Goal: Task Accomplishment & Management: Manage account settings

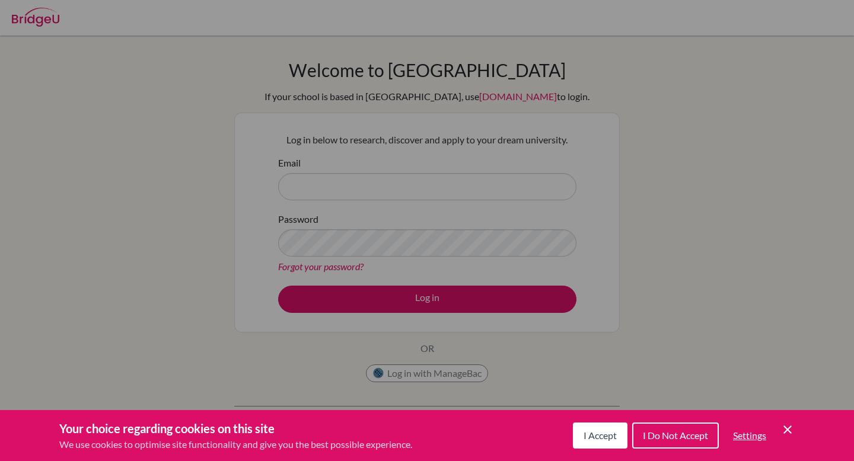
click at [596, 435] on span "I Accept" at bounding box center [599, 435] width 33 height 11
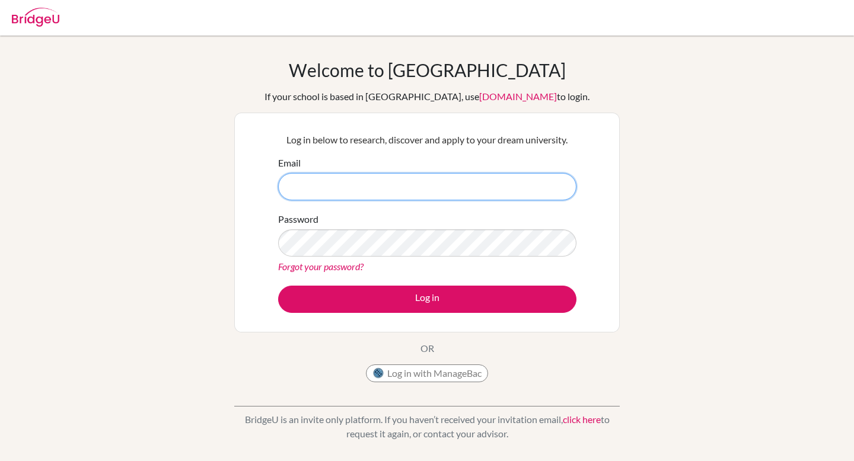
click at [429, 195] on input "Email" at bounding box center [427, 186] width 298 height 27
click at [278, 286] on button "Log in" at bounding box center [427, 299] width 298 height 27
type input "[EMAIL_ADDRESS][DOMAIN_NAME]"
click at [278, 286] on button "Log in" at bounding box center [427, 299] width 298 height 27
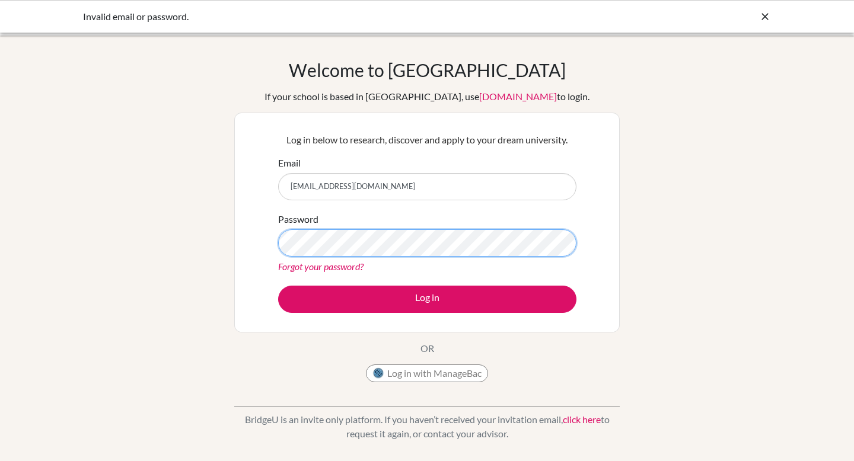
click at [278, 286] on button "Log in" at bounding box center [427, 299] width 298 height 27
click at [381, 228] on div "Password Forgot your password?" at bounding box center [427, 243] width 298 height 62
click at [278, 286] on button "Log in" at bounding box center [427, 299] width 298 height 27
click at [519, 100] on link "[DOMAIN_NAME]" at bounding box center [518, 96] width 78 height 11
